Goal: Task Accomplishment & Management: Manage account settings

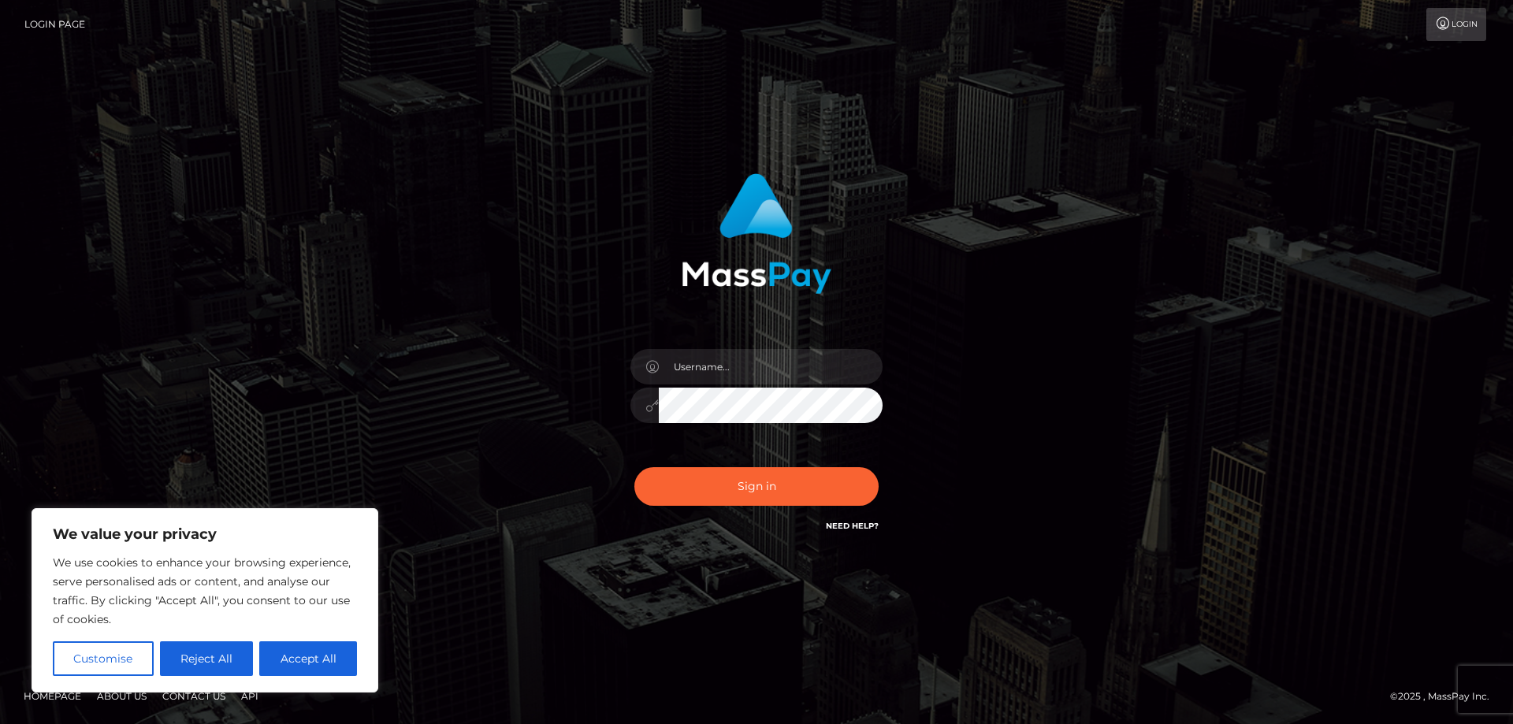
type input "[EMAIL_ADDRESS][DOMAIN_NAME]"
click at [756, 485] on button "Sign in" at bounding box center [756, 486] width 244 height 39
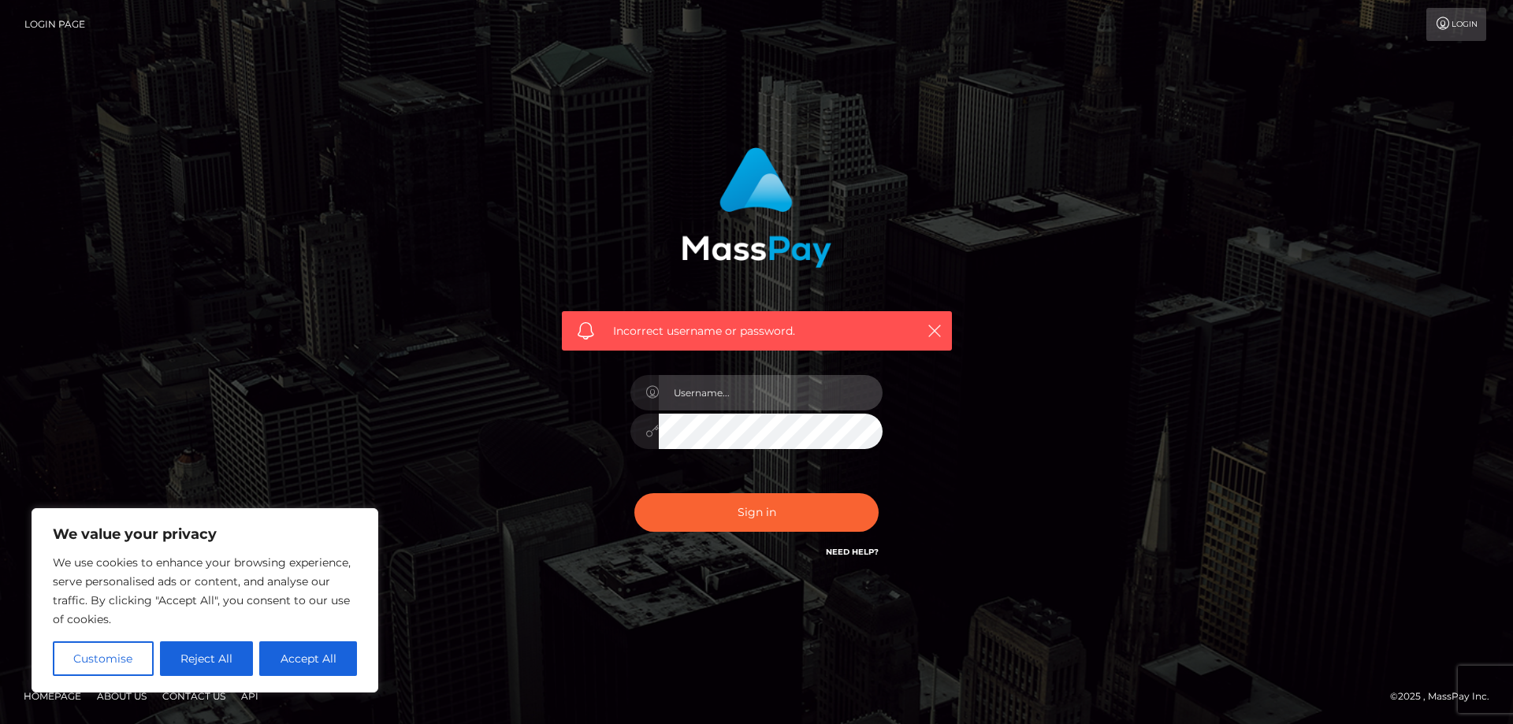
click at [760, 400] on input "text" at bounding box center [771, 392] width 224 height 35
click at [794, 389] on input "text" at bounding box center [771, 392] width 224 height 35
type input "[EMAIL_ADDRESS][DOMAIN_NAME]"
click at [634, 493] on button "Sign in" at bounding box center [756, 512] width 244 height 39
click at [723, 392] on input "text" at bounding box center [771, 392] width 224 height 35
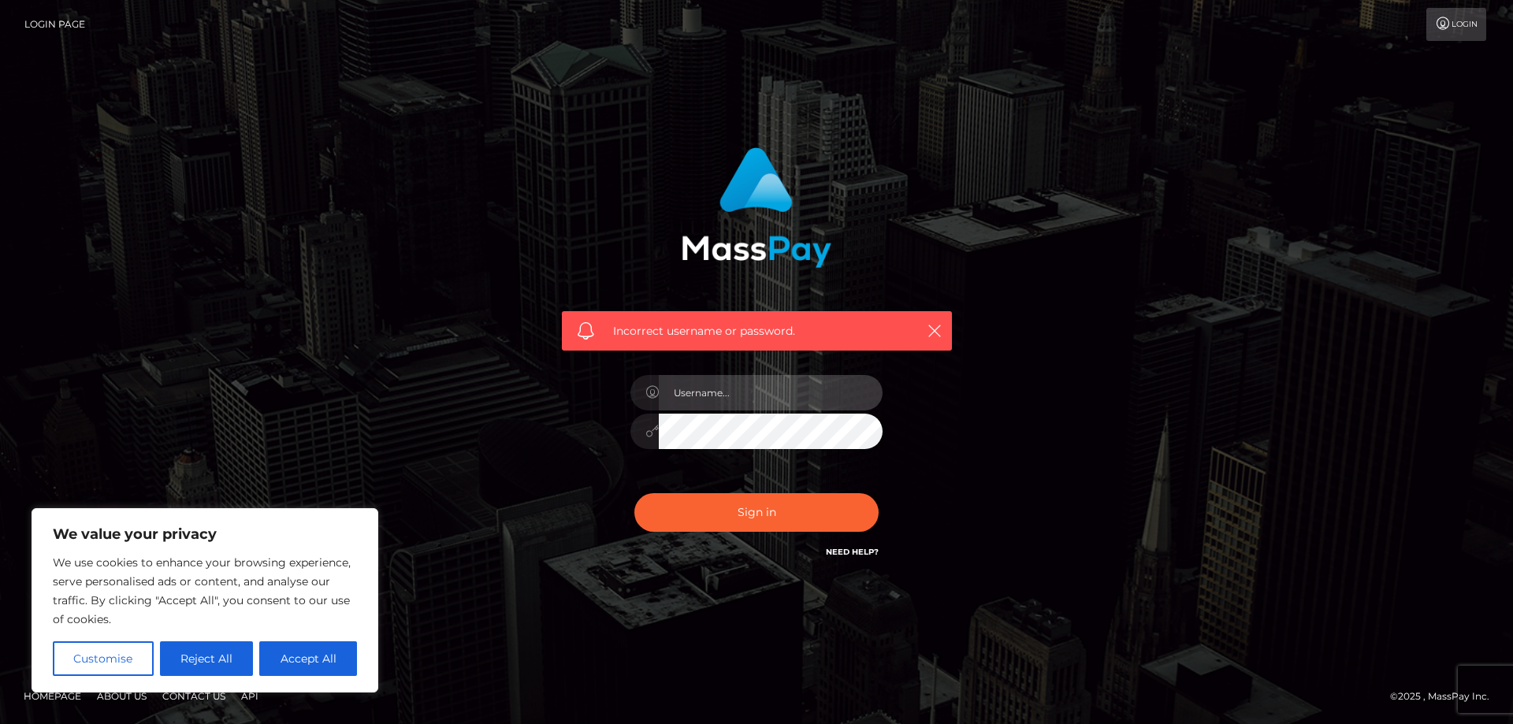
type input "[EMAIL_ADDRESS][DOMAIN_NAME]"
click at [478, 416] on div "Incorrect username or password. [EMAIL_ADDRESS][DOMAIN_NAME]" at bounding box center [756, 362] width 898 height 453
click at [634, 493] on button "Sign in" at bounding box center [756, 512] width 244 height 39
click at [302, 660] on button "Accept All" at bounding box center [308, 658] width 98 height 35
checkbox input "true"
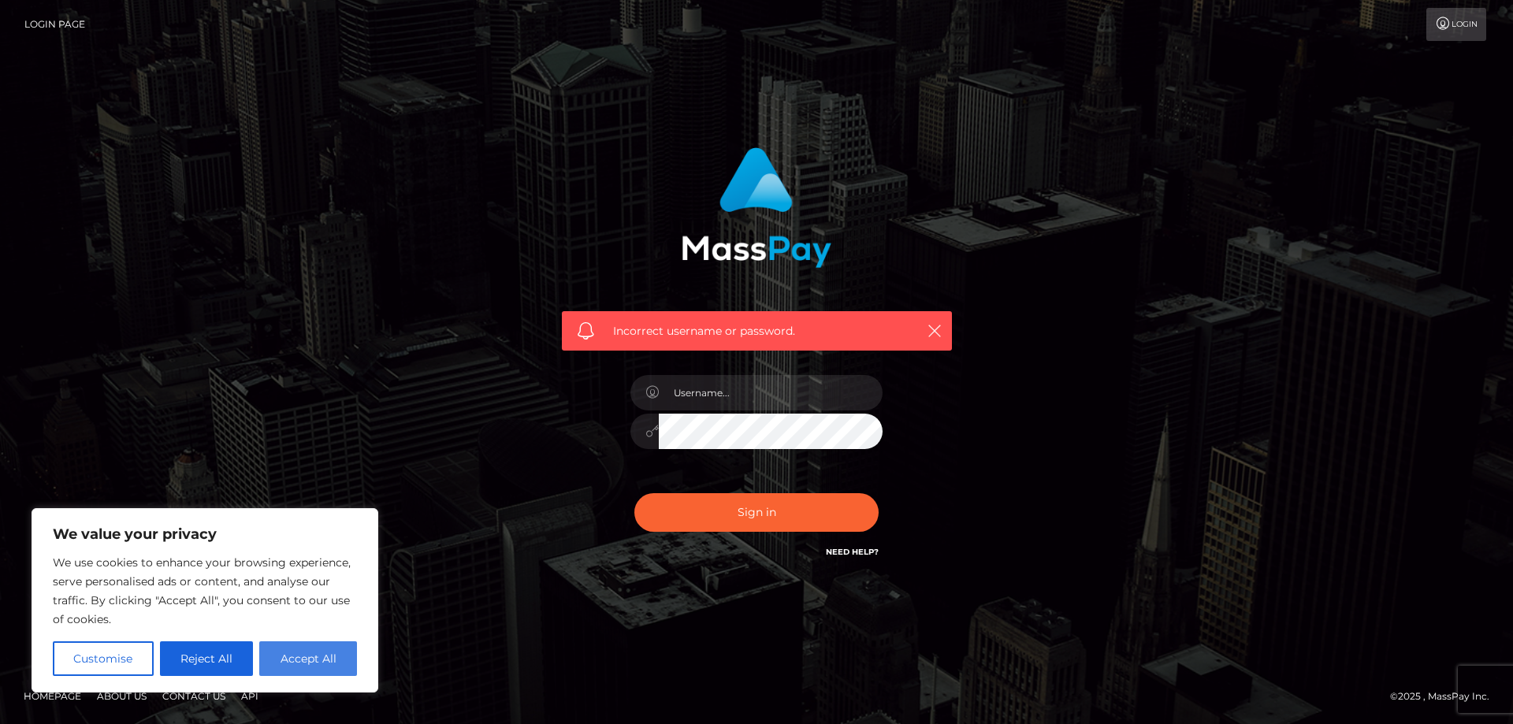
checkbox input "true"
